Goal: Browse casually: Explore the website without a specific task or goal

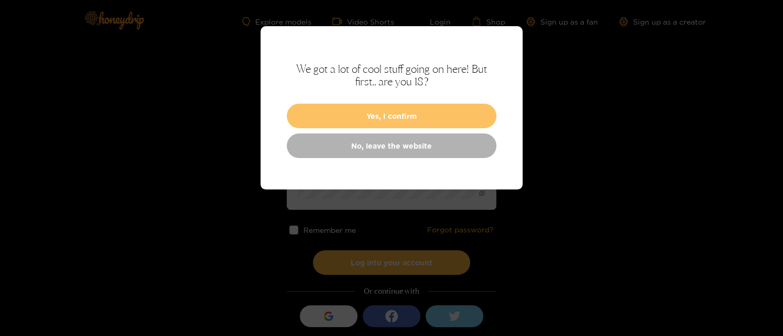
click at [424, 115] on button "Yes, I confirm" at bounding box center [392, 116] width 210 height 25
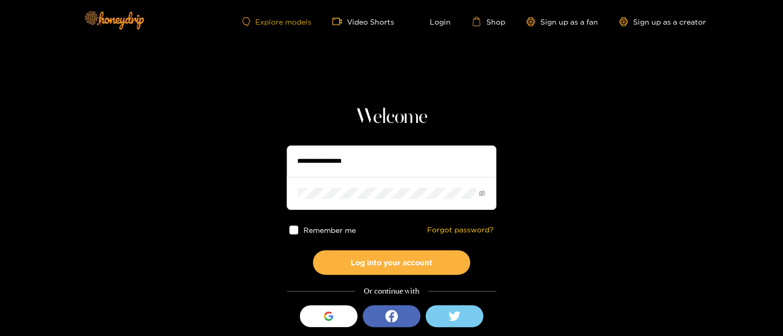
click at [280, 22] on link "Explore models" at bounding box center [276, 21] width 69 height 9
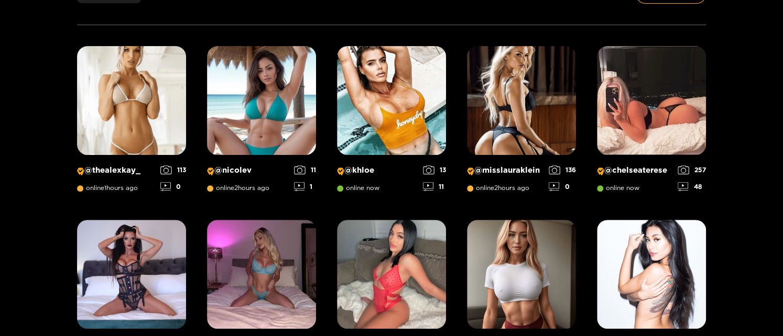
scroll to position [172, 0]
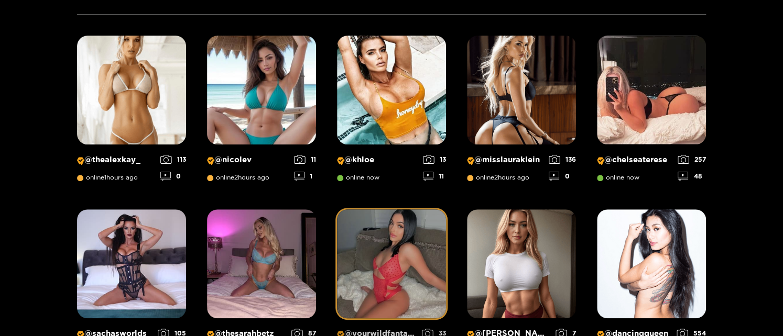
click at [387, 247] on img at bounding box center [391, 264] width 109 height 109
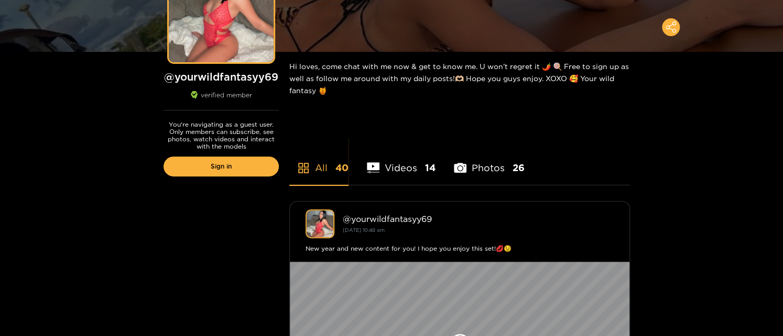
scroll to position [70, 0]
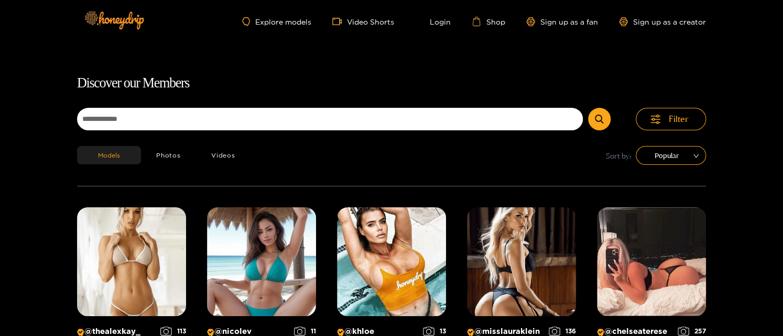
scroll to position [67, 0]
